Goal: Complete application form

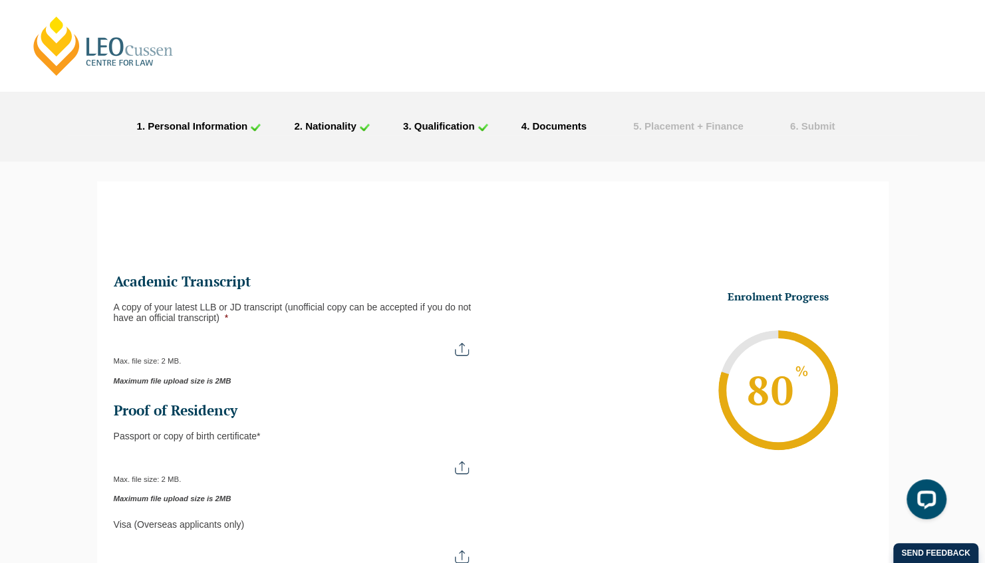
click at [456, 346] on input "A copy of your latest LLB or JD transcript (unofficial copy can be accepted if …" at bounding box center [298, 344] width 368 height 23
type input "C:\fakepath\Statement of Results.pdf"
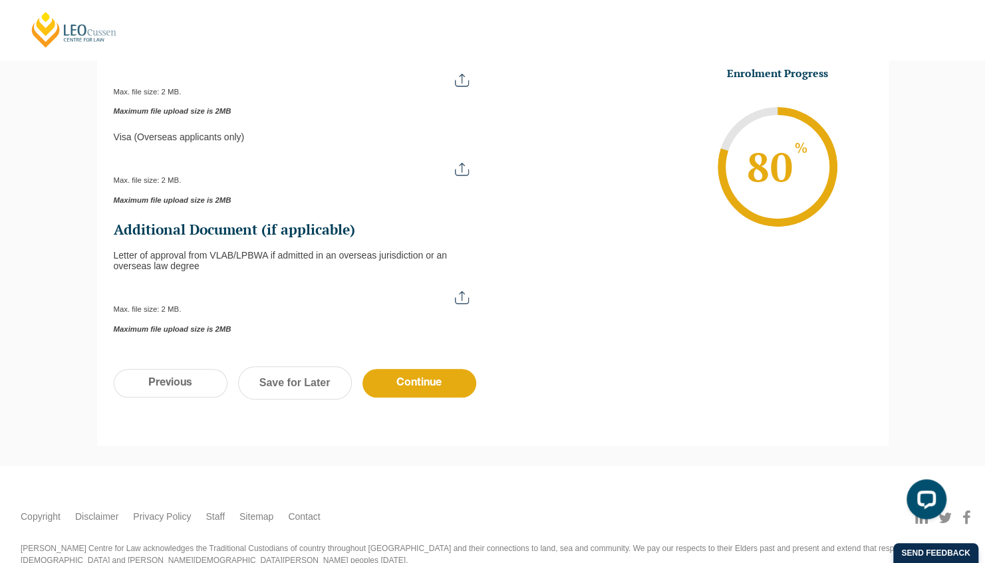
scroll to position [388, 0]
click at [373, 289] on input "Letter of approval from VLAB/LPBWA if admitted in an overseas jurisdiction or a…" at bounding box center [298, 292] width 368 height 23
type input "C:\fakepath\BOYLAN Olivia 28.08.2025.pdf"
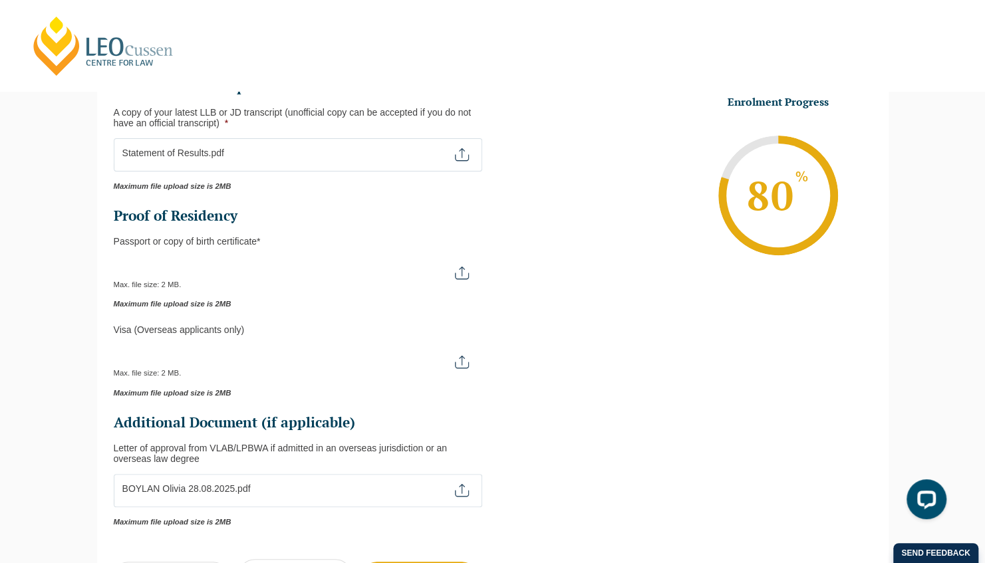
scroll to position [193, 0]
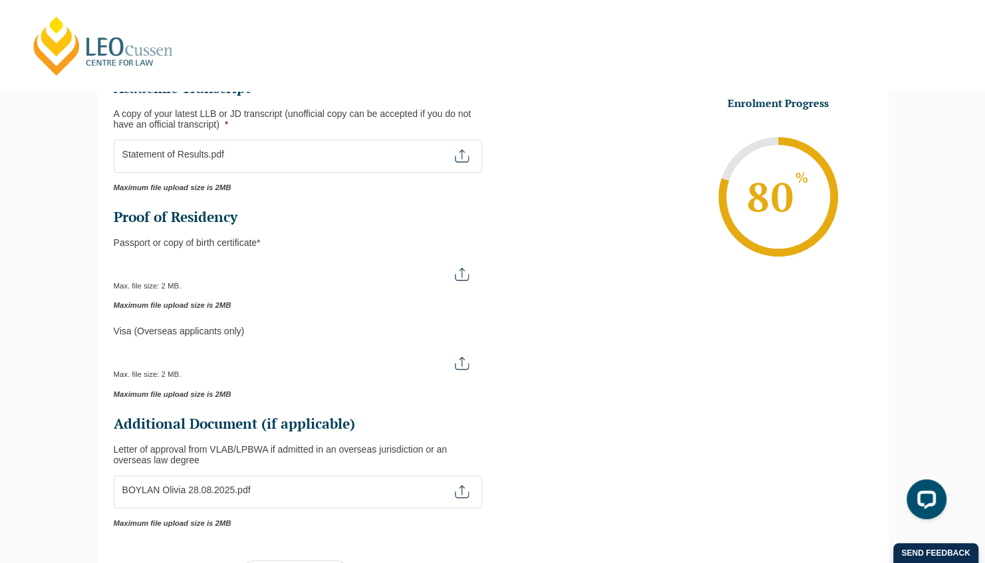
click at [429, 274] on input "Passport or Copy of Birth Certificate *" at bounding box center [298, 269] width 368 height 23
type input "C:\fakepath\passport.pdf"
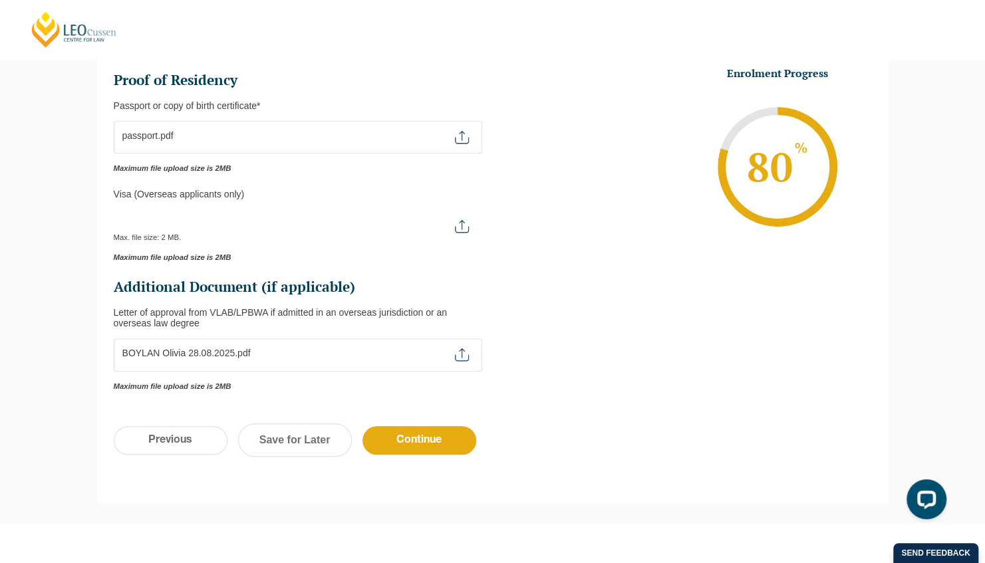
scroll to position [331, 0]
click at [412, 427] on input "Continue" at bounding box center [419, 439] width 114 height 29
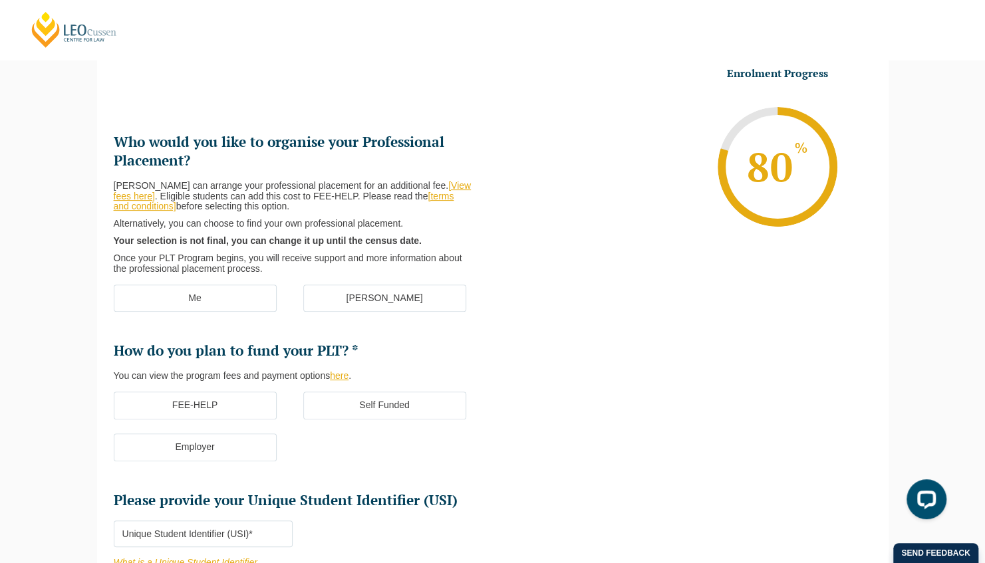
scroll to position [115, 0]
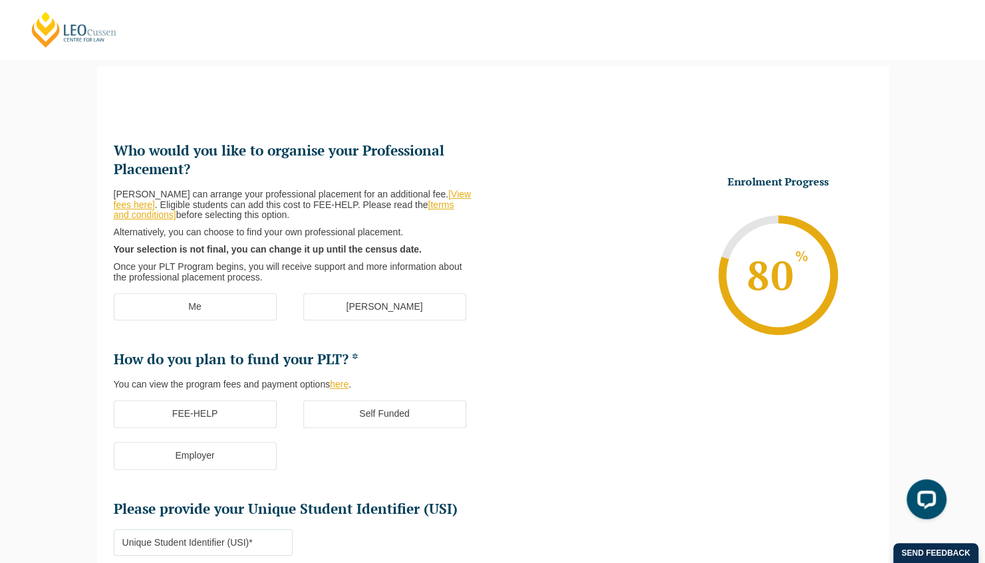
click at [187, 314] on label "Me" at bounding box center [195, 307] width 163 height 28
click at [0, 0] on input "Me" at bounding box center [0, 0] width 0 height 0
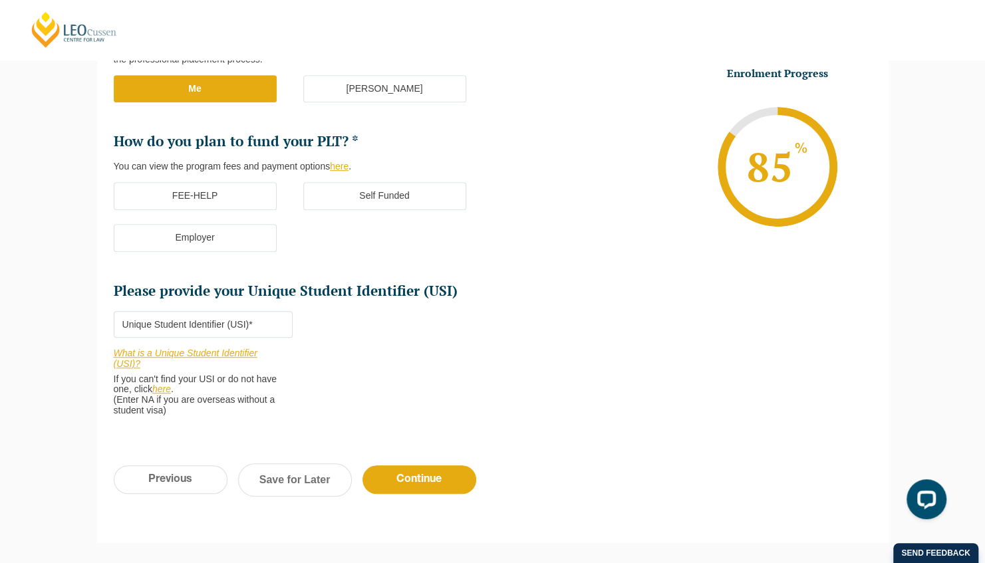
scroll to position [334, 0]
click at [213, 323] on input "Please provide your Unique Student Identifier (USI) *" at bounding box center [203, 323] width 179 height 27
paste input "BKT74K56YB"
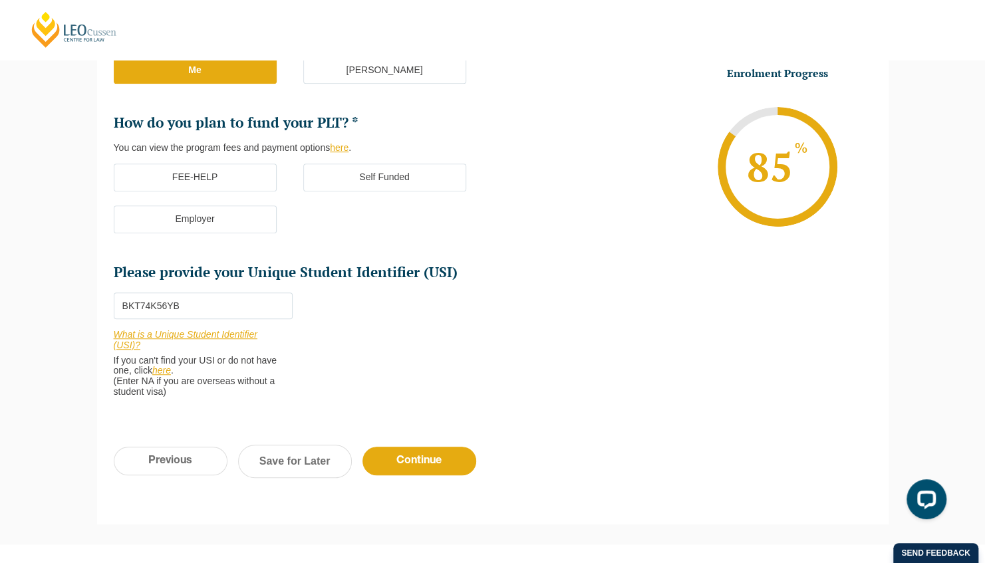
scroll to position [352, 0]
type input "BKT74K56YB"
click at [156, 183] on label "FEE-HELP" at bounding box center [195, 177] width 163 height 28
click at [0, 0] on input "FEE-HELP" at bounding box center [0, 0] width 0 height 0
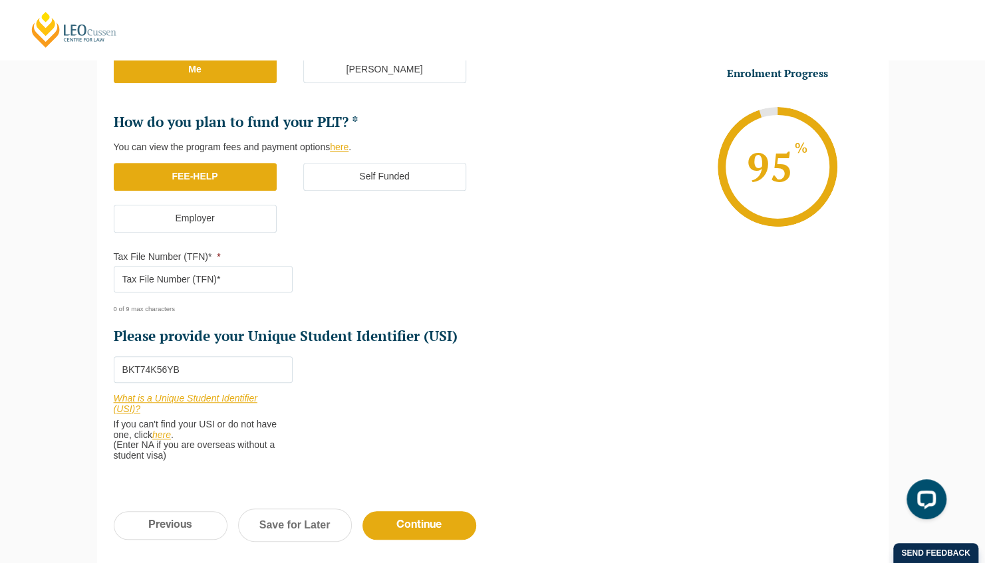
click at [182, 285] on input "Tax File Number (TFN)* *" at bounding box center [203, 279] width 179 height 27
paste input "437315788"
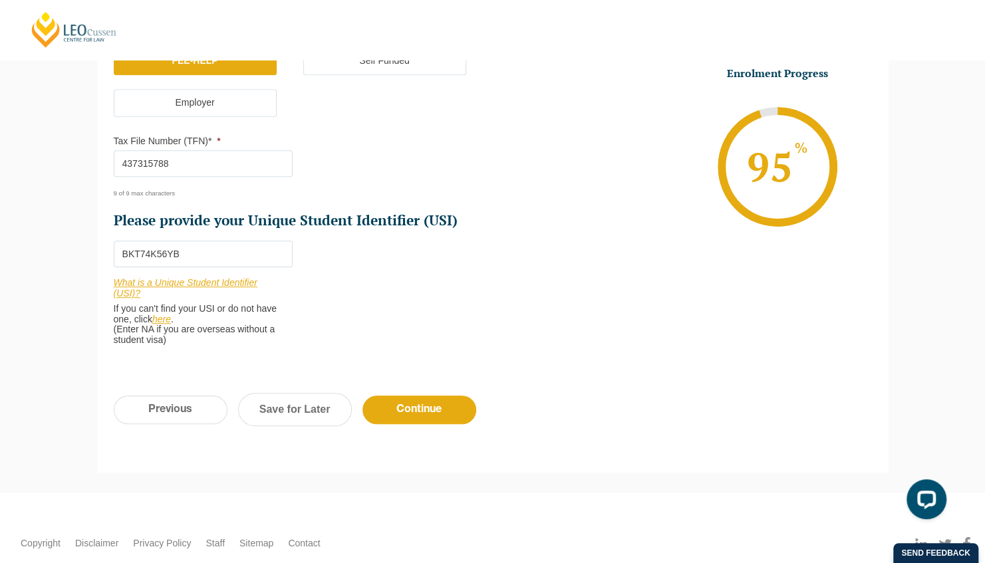
scroll to position [471, 0]
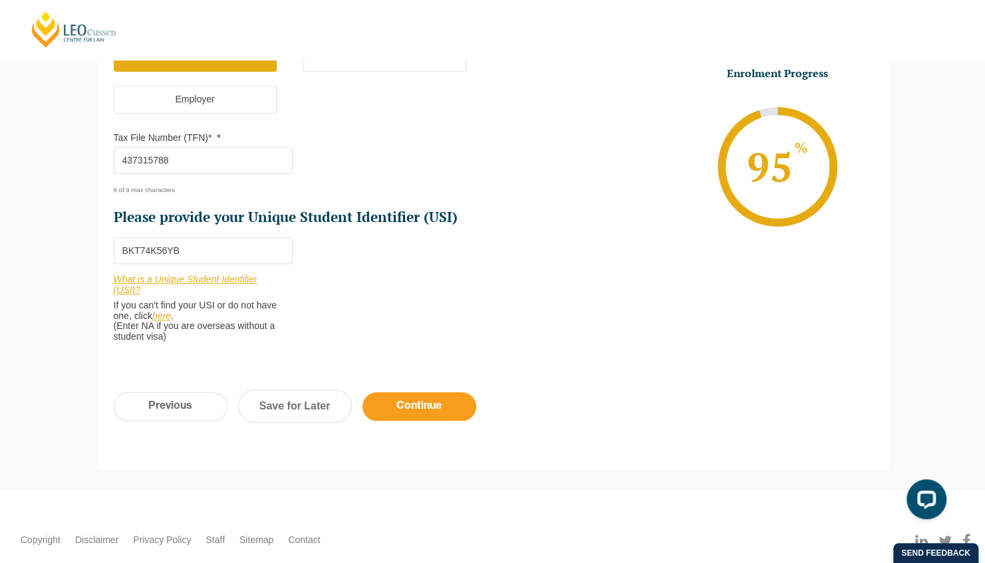
type input "437315788"
click at [430, 410] on input "Continue" at bounding box center [419, 406] width 114 height 29
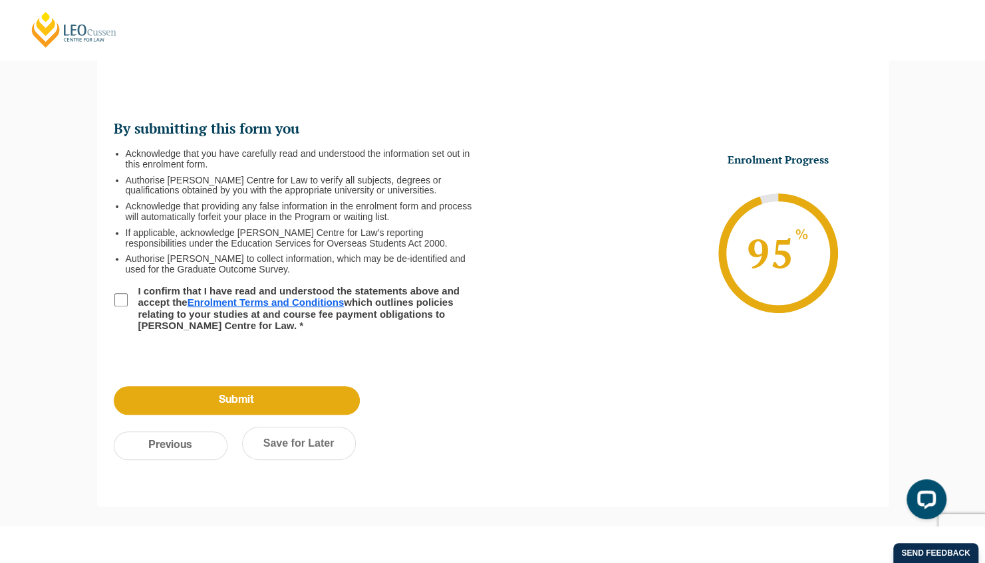
scroll to position [114, 0]
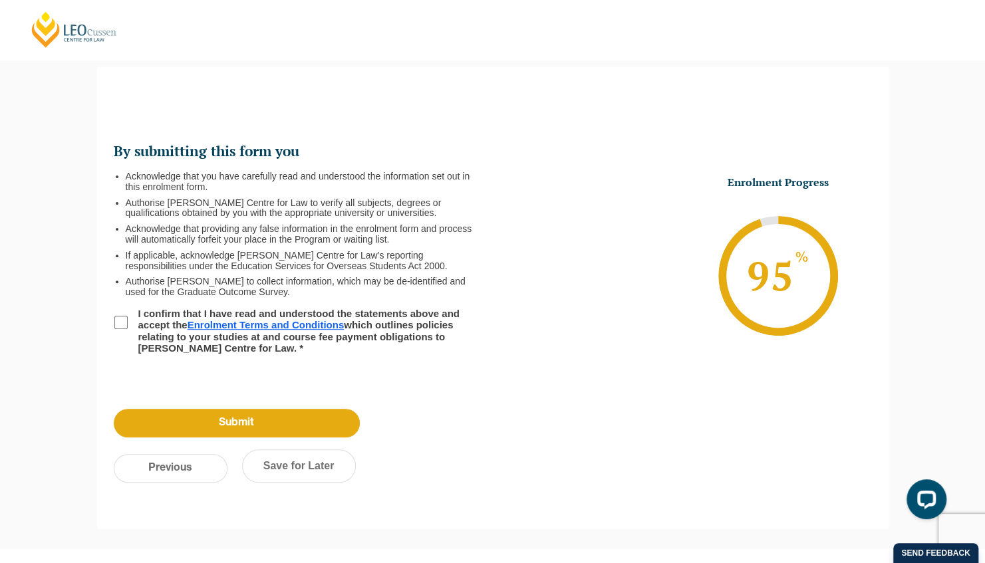
click at [119, 315] on li "I confirm that I have read and understood the statements above and accept the E…" at bounding box center [303, 331] width 379 height 46
click at [119, 321] on input "I confirm that I have read and understood the statements above and accept the E…" at bounding box center [120, 322] width 13 height 13
checkbox input "true"
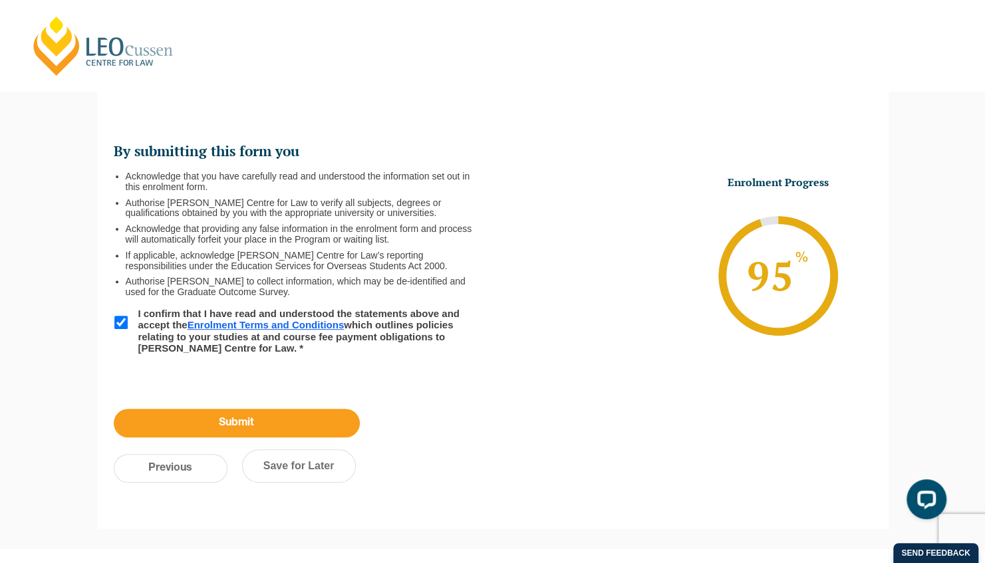
click at [308, 424] on input "Submit" at bounding box center [237, 423] width 246 height 29
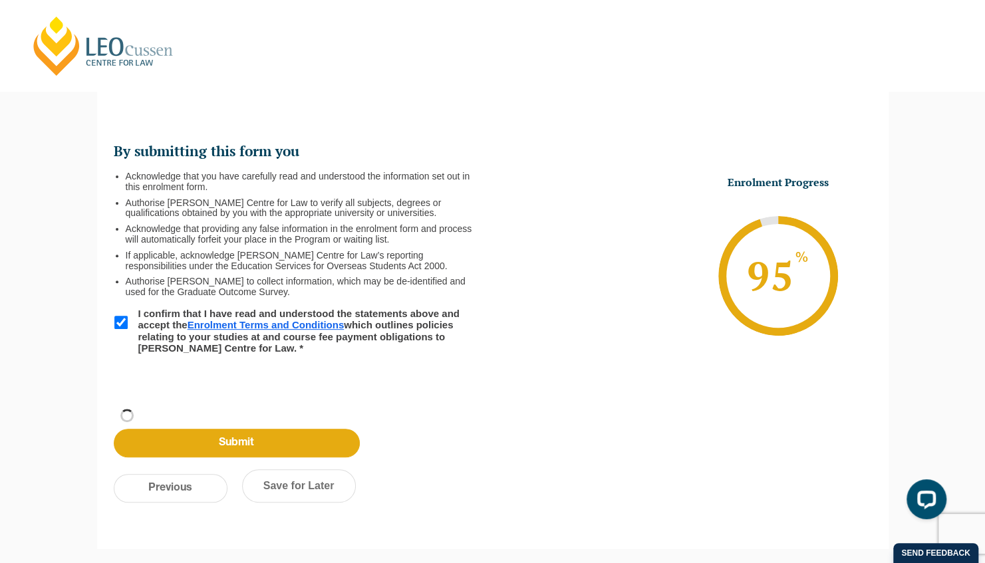
scroll to position [44, 0]
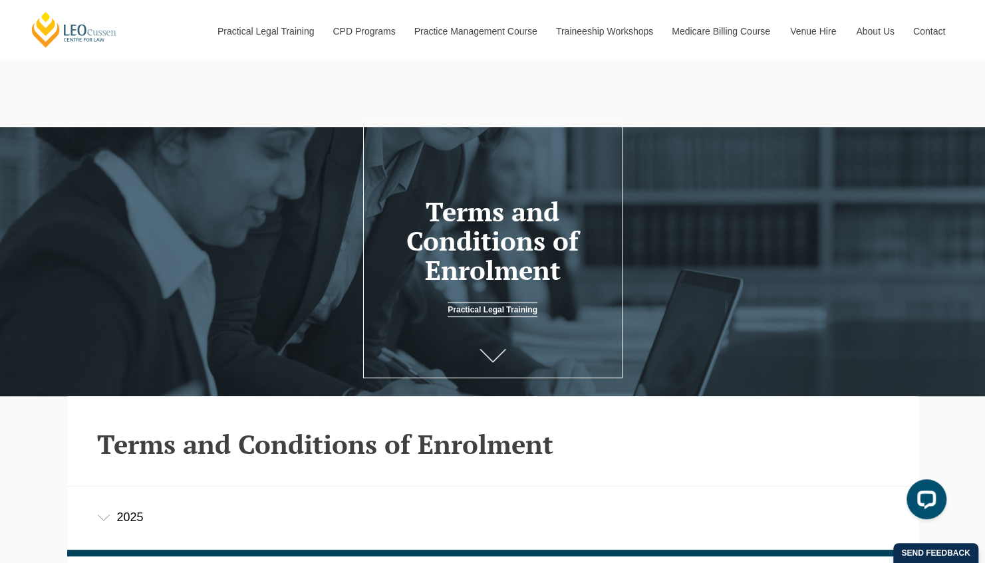
scroll to position [243, 0]
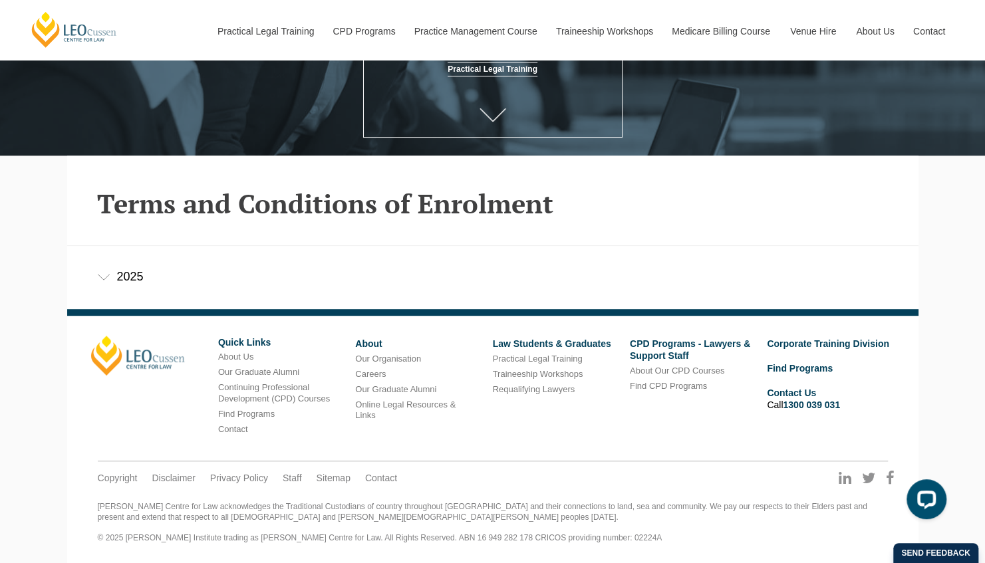
click at [96, 279] on div "2025" at bounding box center [492, 277] width 851 height 62
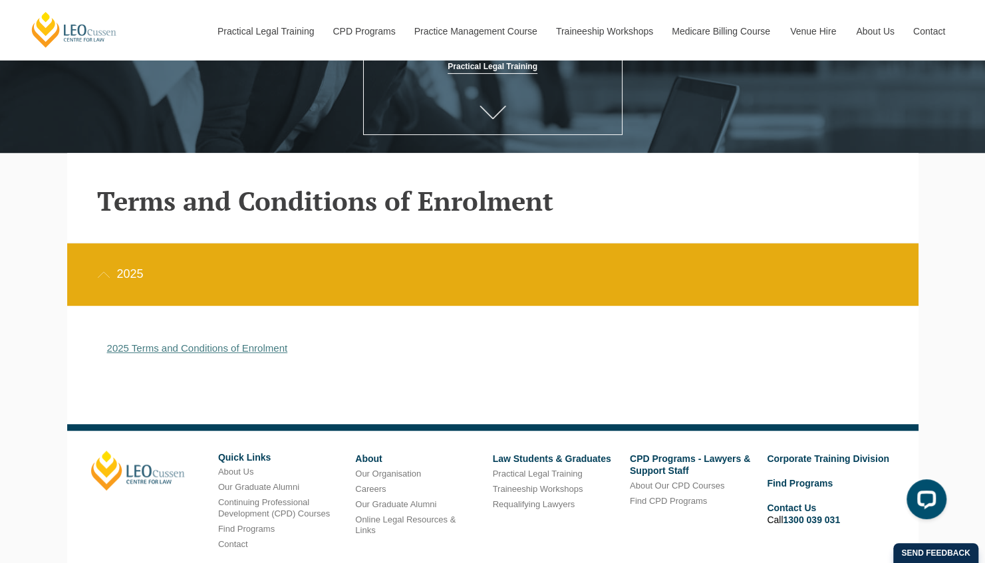
click at [142, 354] on link "2025 Terms and Conditions of Enrolment" at bounding box center [197, 347] width 181 height 11
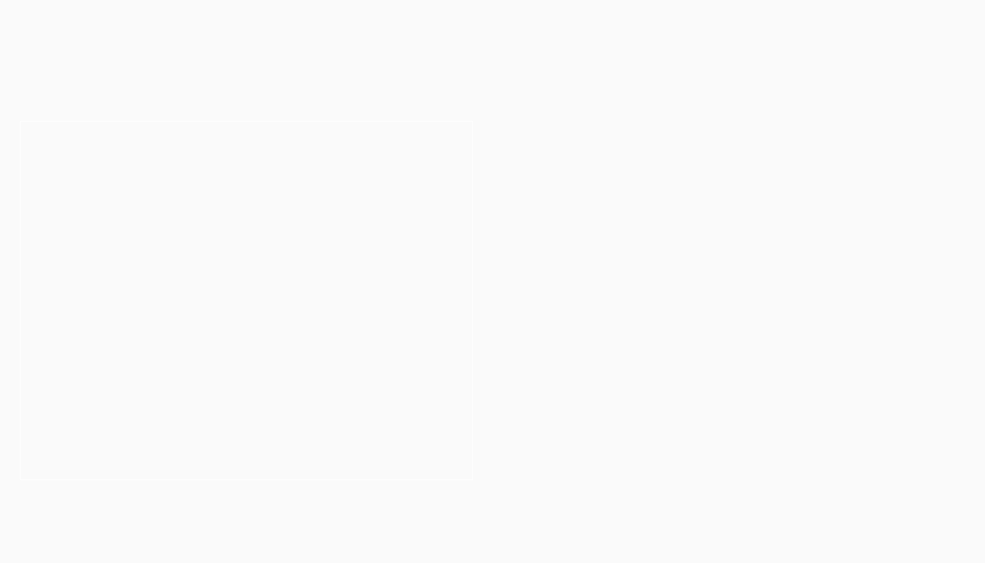
click at [273, 279] on h2 "2026 PLT Intakes Now Open" at bounding box center [245, 253] width 295 height 53
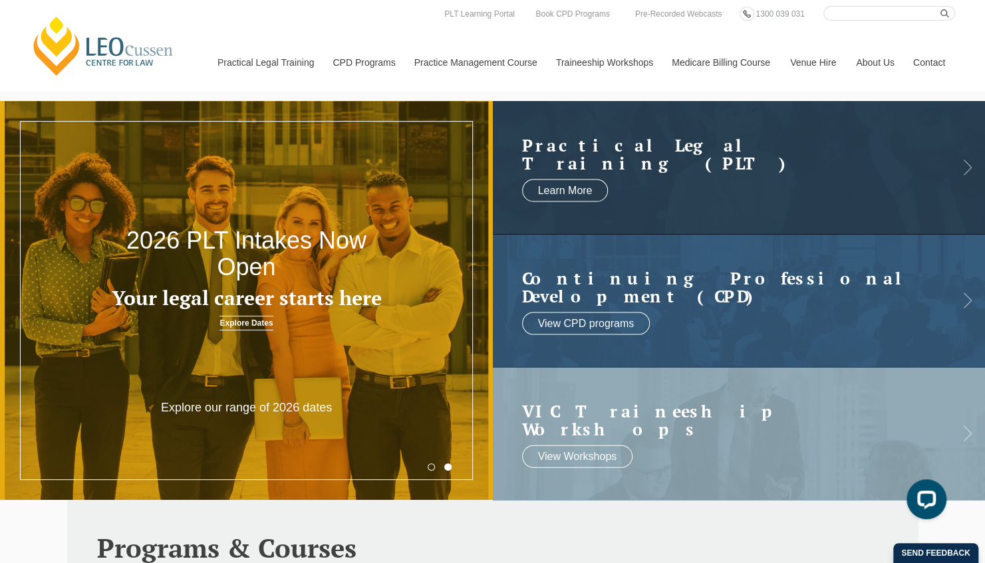
click at [255, 313] on header "2026 PLT Intakes Now Open Your legal career starts here Explore Dates" at bounding box center [246, 236] width 493 height 215
click at [255, 319] on link "Explore Dates" at bounding box center [245, 323] width 53 height 15
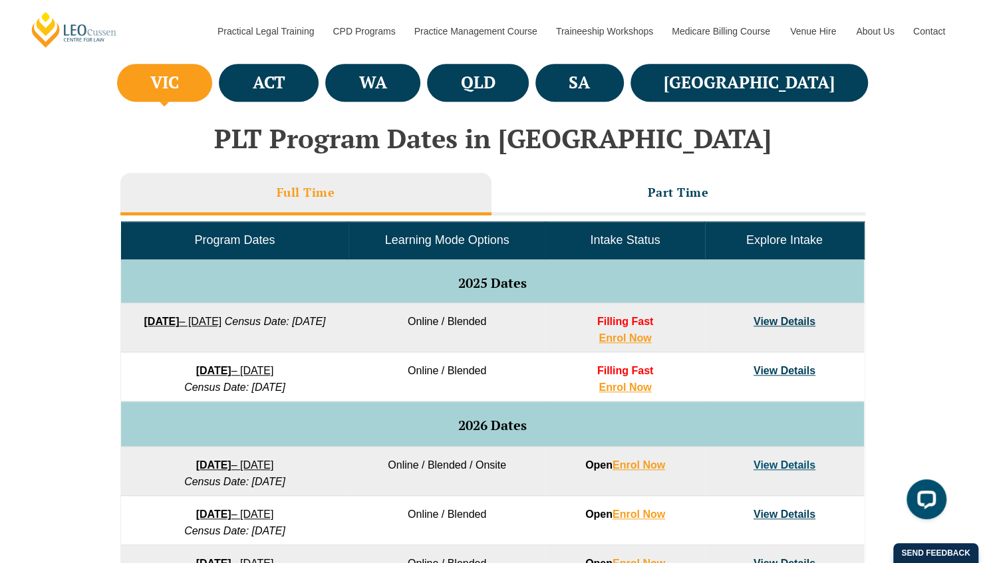
scroll to position [524, 0]
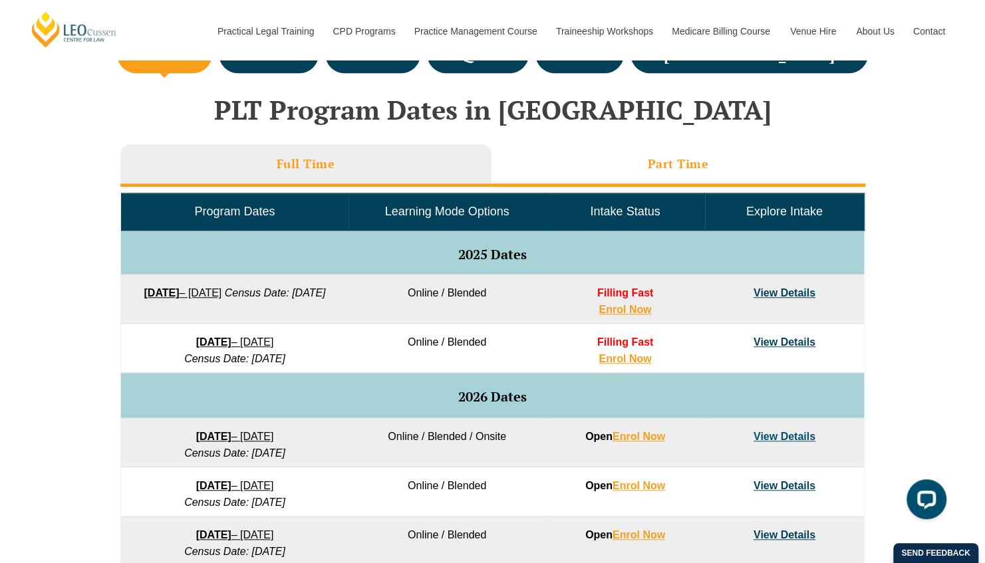
click at [582, 166] on li "Part Time" at bounding box center [678, 165] width 374 height 43
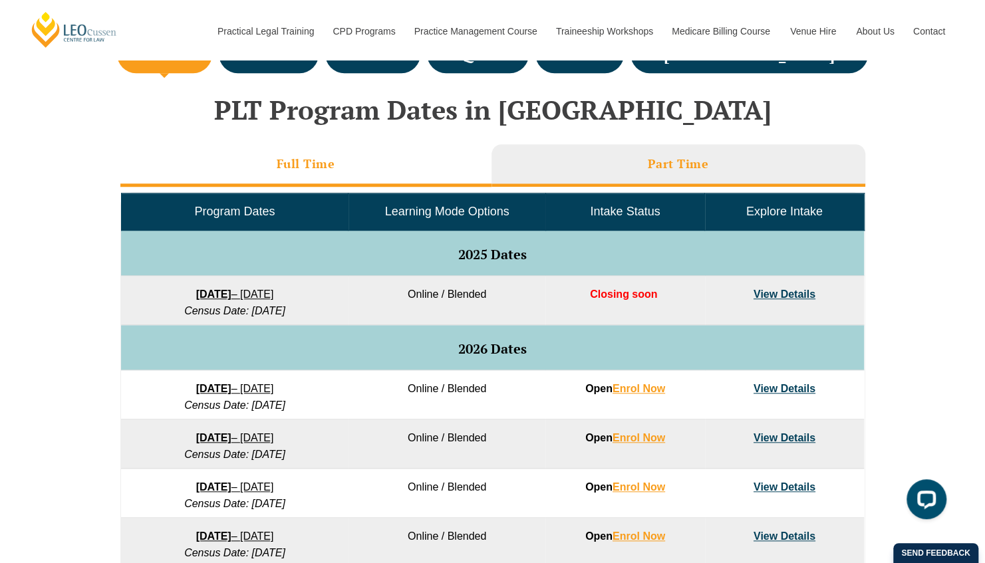
click at [381, 176] on li "Full Time" at bounding box center [305, 165] width 371 height 43
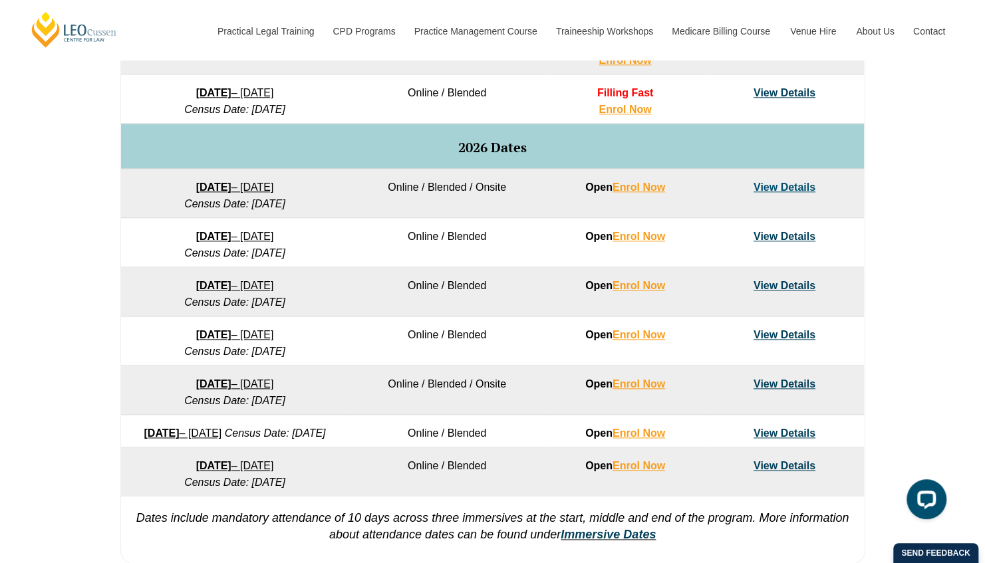
scroll to position [774, 0]
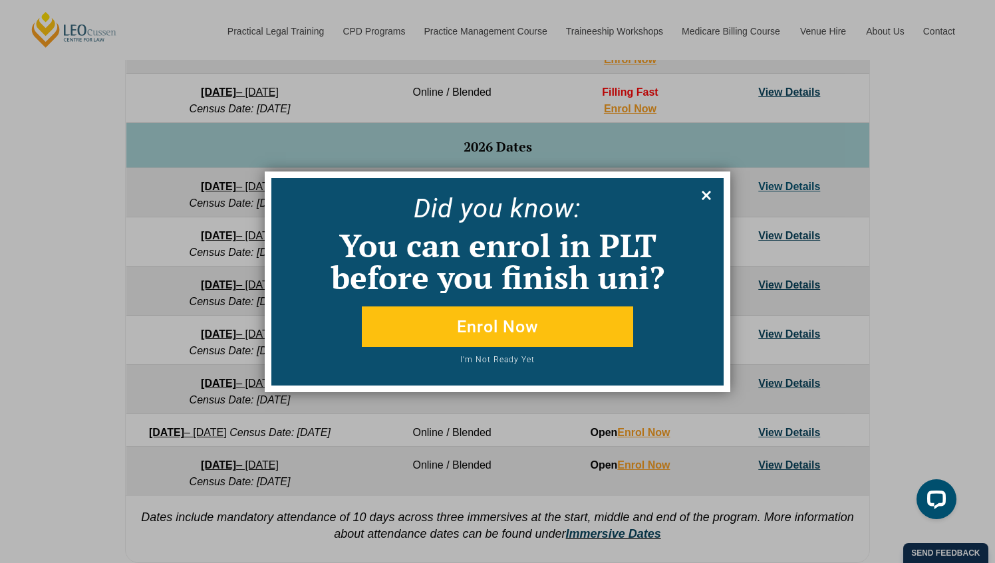
click at [706, 194] on icon at bounding box center [705, 195] width 9 height 9
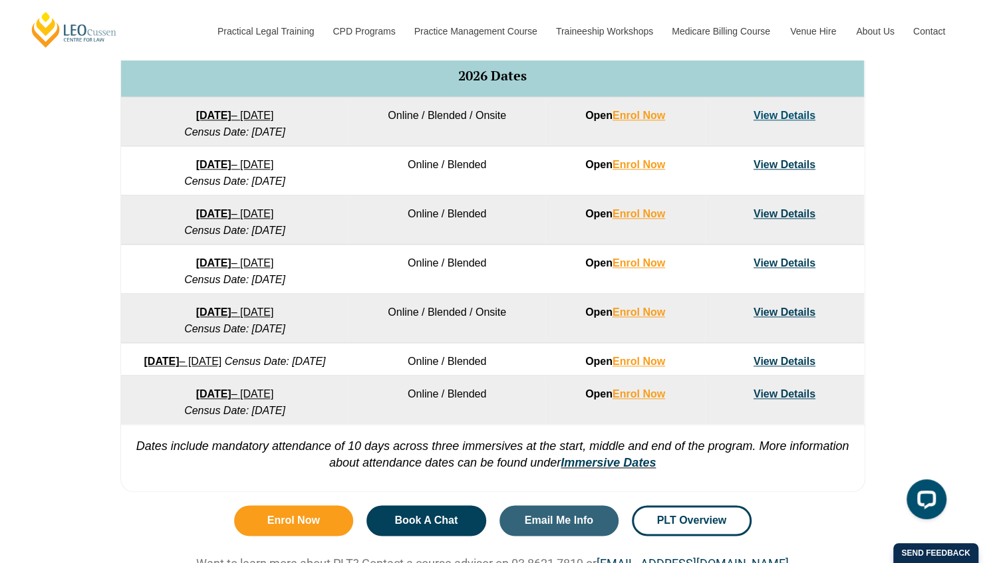
scroll to position [822, 0]
